Goal: Information Seeking & Learning: Stay updated

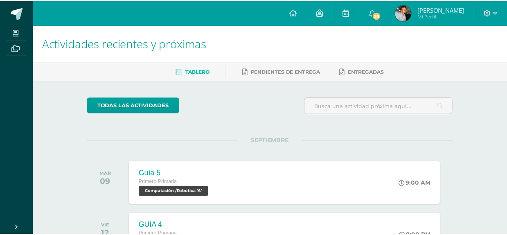
scroll to position [286, 0]
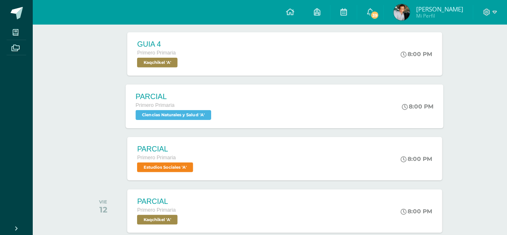
click at [256, 100] on div "PARCIAL Primero Primaria Ciencias Naturales y Salud 'A' 8:00 PM PARCIAL Ciencia…" at bounding box center [285, 106] width 318 height 44
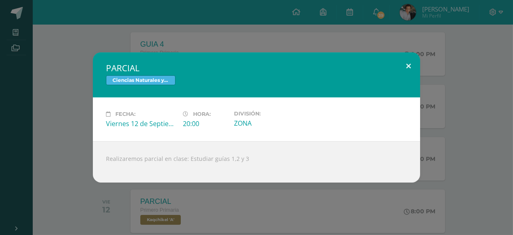
click at [406, 64] on button at bounding box center [408, 66] width 23 height 28
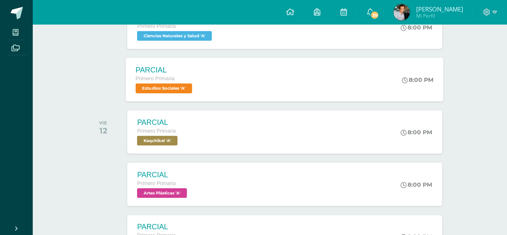
scroll to position [368, 0]
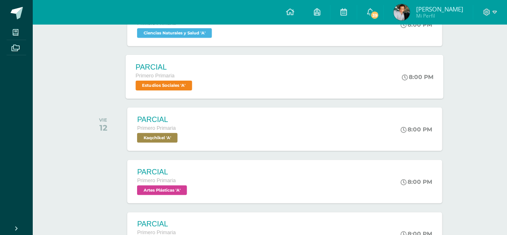
click at [264, 82] on div "PARCIAL Primero Primaria Estudios Sociales 'A' 8:00 PM PARCIAL Estudios Sociale…" at bounding box center [285, 77] width 318 height 44
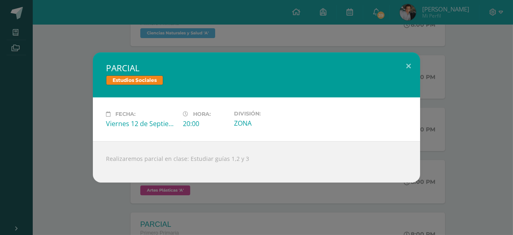
click at [93, 211] on div "PARCIAL Estudios Sociales Fecha: Viernes 12 de Septiembre Hora: 20:00 División:…" at bounding box center [256, 117] width 513 height 235
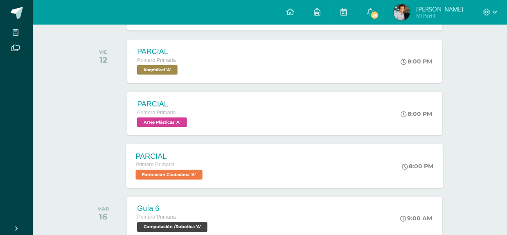
scroll to position [450, 0]
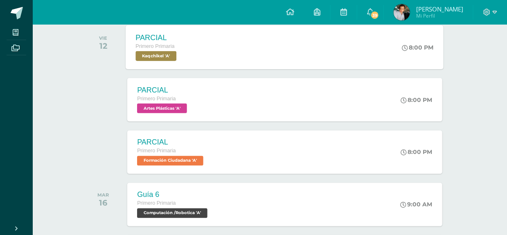
click at [218, 52] on div "PARCIAL Primero Primaria Kaqchikel 'A' 8:00 PM PARCIAL Kaqchikel Cargando conte…" at bounding box center [285, 47] width 318 height 44
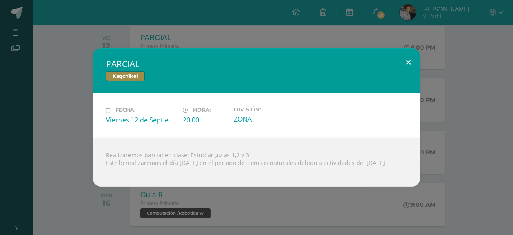
click at [412, 57] on button at bounding box center [408, 62] width 23 height 28
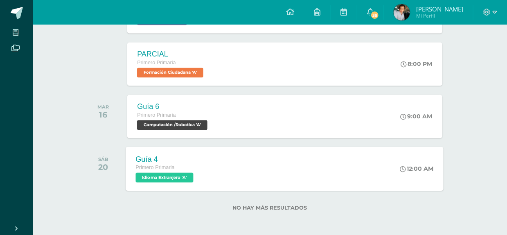
scroll to position [540, 0]
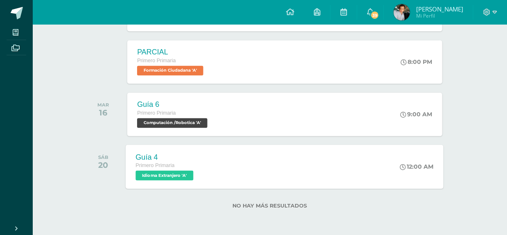
click at [249, 168] on div "Guía 4 Primero Primaria Idioma Extranjero 'A' 12:00 AM Guía 4 Idioma Extranjero…" at bounding box center [285, 167] width 318 height 44
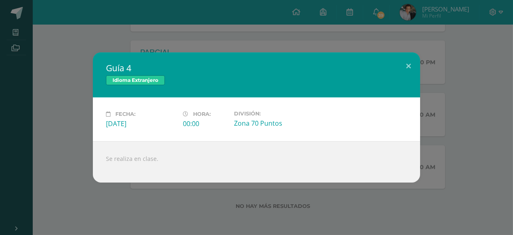
click at [83, 115] on div "Guía 4 Idioma Extranjero Fecha: Sábado 20 de Septiembre Hora: 00:00 División:" at bounding box center [256, 117] width 506 height 130
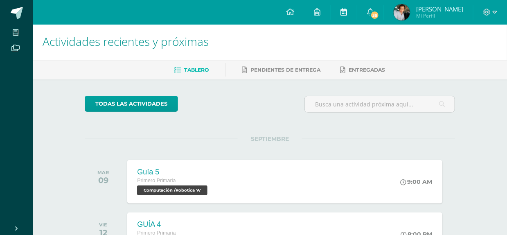
scroll to position [0, 0]
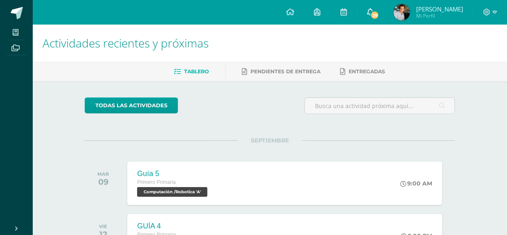
click at [379, 15] on span "39" at bounding box center [374, 15] width 9 height 9
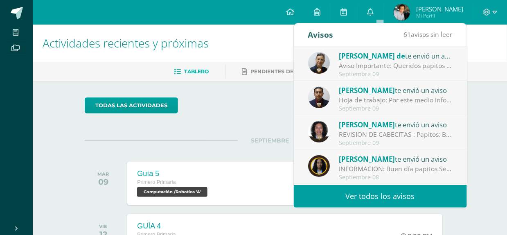
click at [416, 64] on div "Aviso Importante: Queridos papitos por este medio les saludo cordialmente. El m…" at bounding box center [396, 65] width 114 height 9
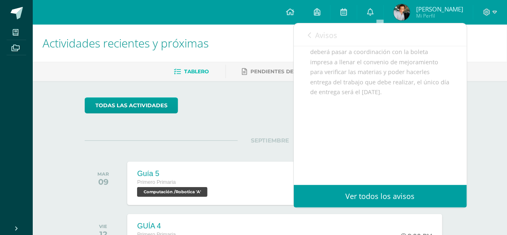
scroll to position [155, 0]
click at [314, 38] on link "Avisos" at bounding box center [322, 34] width 29 height 23
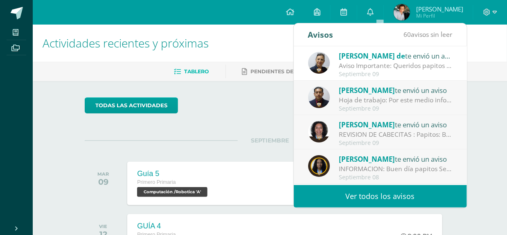
click at [382, 104] on div "Hoja de trabajo: Por este medio informo que el día [PERSON_NAME][DATE] se adjun…" at bounding box center [396, 99] width 114 height 9
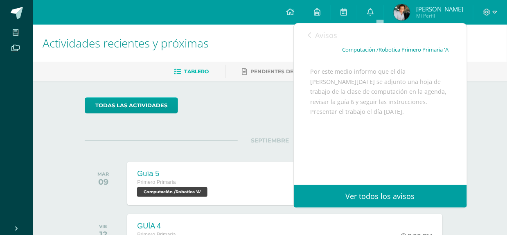
scroll to position [82, 0]
click at [306, 32] on div "Avisos 59 avisos sin leer Avisos" at bounding box center [380, 34] width 173 height 23
click at [313, 36] on link "Avisos" at bounding box center [322, 34] width 29 height 23
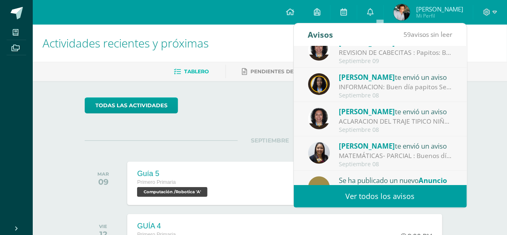
click at [391, 84] on div "INFORMACION: Buen día papitos Según horario de clases el día de [DATE] nos corr…" at bounding box center [396, 86] width 114 height 9
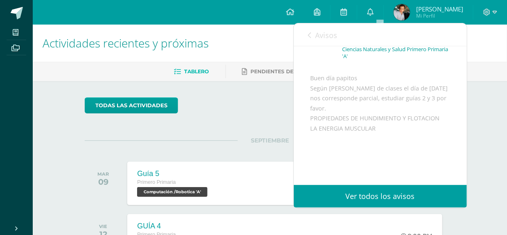
scroll to position [41, 0]
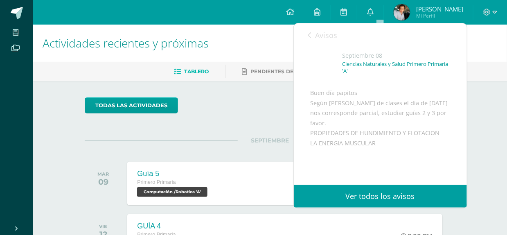
click at [309, 32] on icon at bounding box center [309, 35] width 3 height 7
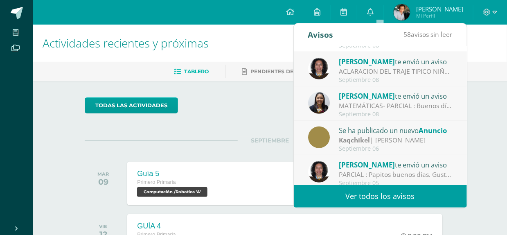
scroll to position [136, 0]
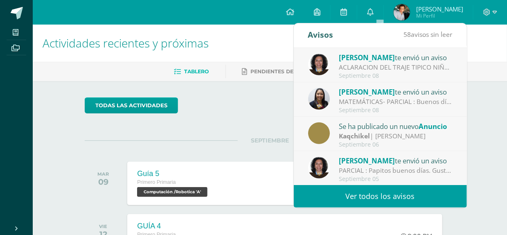
click at [401, 101] on div "MATEMÁTICAS- PARCIAL : Buenos días estimados papitos: [PERSON_NAME] en saludarl…" at bounding box center [396, 101] width 114 height 9
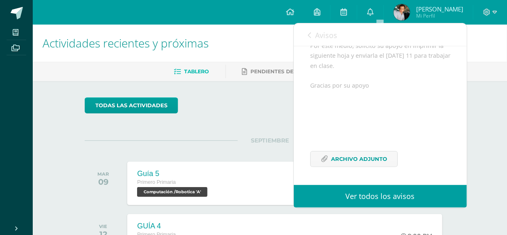
scroll to position [131, 0]
click at [374, 153] on span "Archivo Adjunto" at bounding box center [359, 158] width 56 height 15
click at [307, 35] on div "Avisos 57 avisos sin leer Avisos" at bounding box center [380, 34] width 173 height 23
click at [309, 32] on icon at bounding box center [309, 35] width 3 height 7
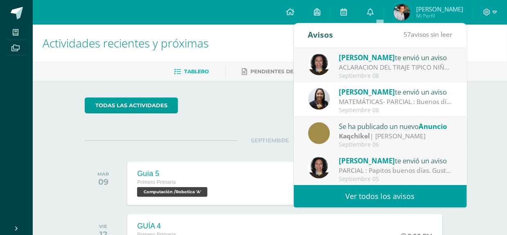
click at [413, 124] on div "Se ha publicado un nuevo Anuncio" at bounding box center [396, 126] width 114 height 11
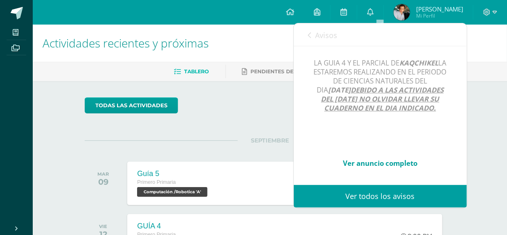
scroll to position [168, 0]
click at [403, 158] on link "Ver anuncio completo" at bounding box center [380, 162] width 74 height 9
click at [311, 31] on link "Avisos" at bounding box center [322, 34] width 29 height 23
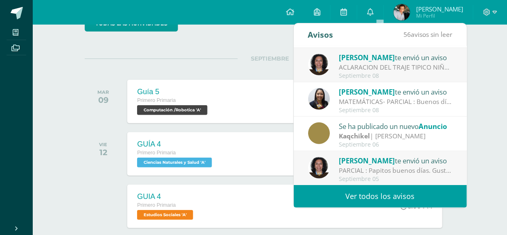
scroll to position [164, 0]
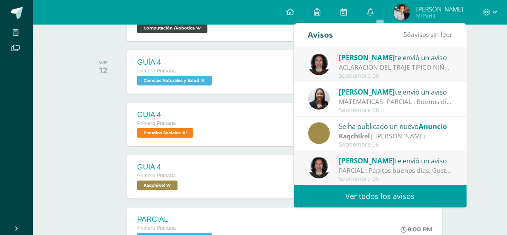
click at [351, 166] on div "PARCIAL : Papitos buenos días. Gusto de saludarlos. Les comento que el día [DAT…" at bounding box center [396, 170] width 114 height 9
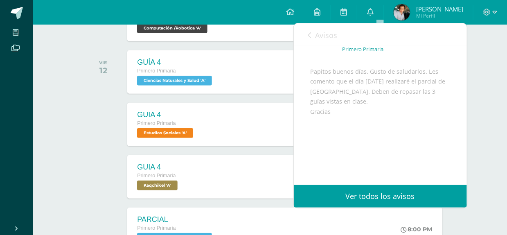
scroll to position [66, 0]
click at [312, 37] on link "Avisos" at bounding box center [322, 34] width 29 height 23
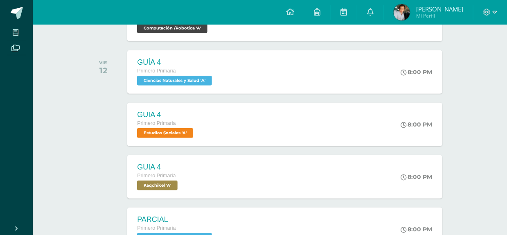
click at [94, 143] on div at bounding box center [105, 124] width 41 height 43
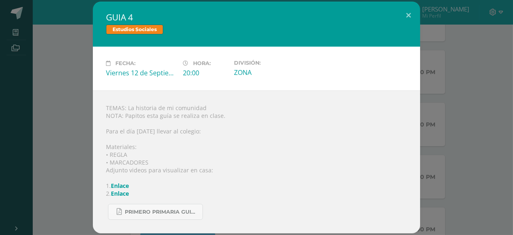
click at [67, 112] on div "GUIA 4 Estudios Sociales Fecha: Viernes 12 de Septiembre Hora: 20:00 División: …" at bounding box center [256, 117] width 506 height 231
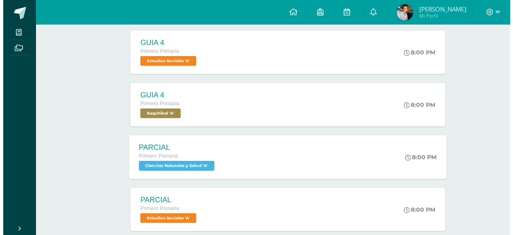
scroll to position [245, 0]
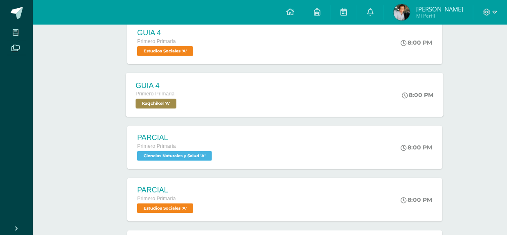
click at [229, 102] on div "GUIA 4 Primero Primaria Kaqchikel 'A' 8:00 PM GUIA 4 Kaqchikel Cargando conteni…" at bounding box center [285, 95] width 318 height 44
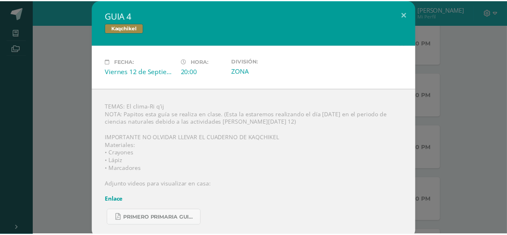
scroll to position [1, 0]
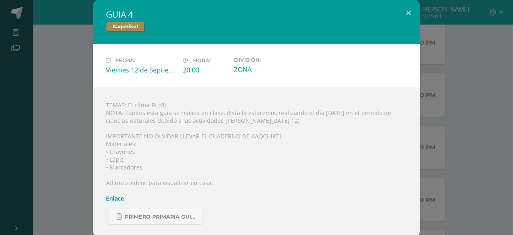
click at [70, 168] on div "GUIA 4 Kaqchikel Fecha: Viernes 12 de Septiembre Hora: 20:00 División: ZONA" at bounding box center [256, 118] width 506 height 239
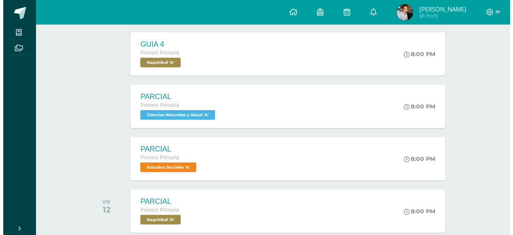
scroll to position [327, 0]
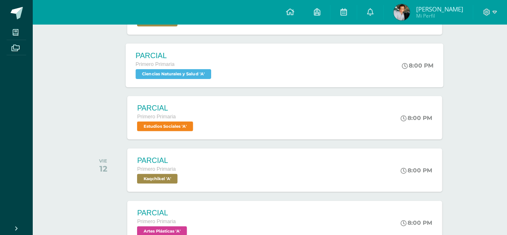
click at [191, 78] on span "Ciencias Naturales y Salud 'A'" at bounding box center [174, 74] width 76 height 10
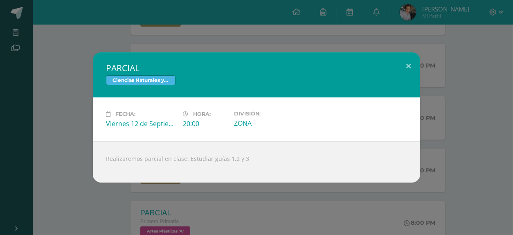
click at [81, 138] on div "PARCIAL Ciencias Naturales y Salud Fecha: Viernes 12 de Septiembre Hora: 20:00 …" at bounding box center [256, 117] width 506 height 130
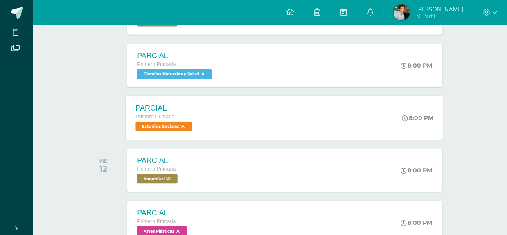
click at [184, 117] on div "Primero Primaria" at bounding box center [165, 116] width 58 height 9
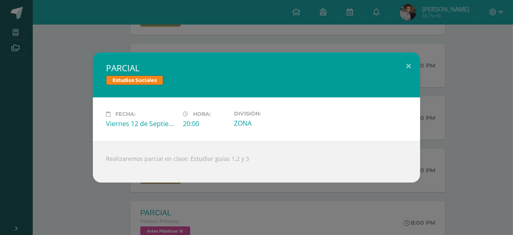
click at [85, 153] on div "PARCIAL Estudios Sociales Fecha: Viernes 12 de Septiembre Hora: 20:00 División:…" at bounding box center [256, 117] width 506 height 130
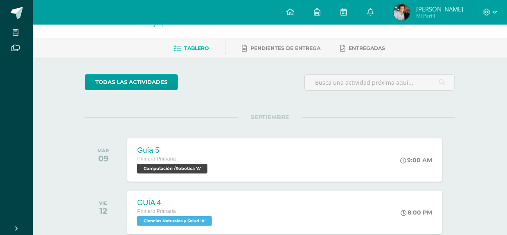
scroll to position [0, 0]
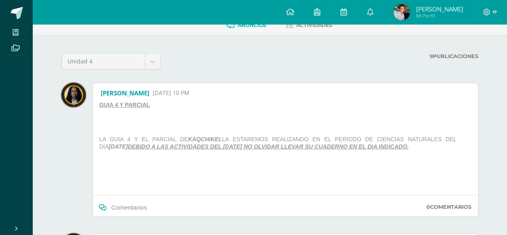
scroll to position [123, 0]
